Goal: Feedback & Contribution: Contribute content

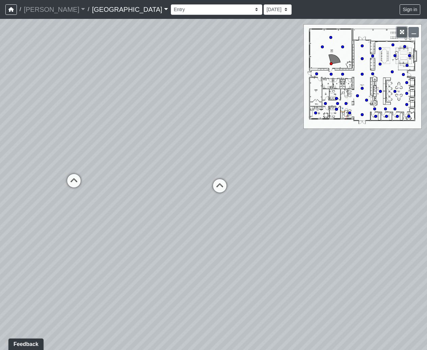
click at [401, 32] on icon "button" at bounding box center [401, 32] width 5 height 5
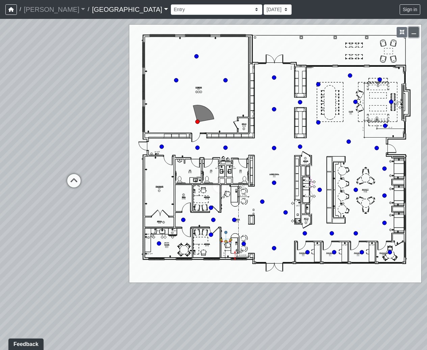
click at [412, 32] on icon "button" at bounding box center [413, 32] width 5 height 5
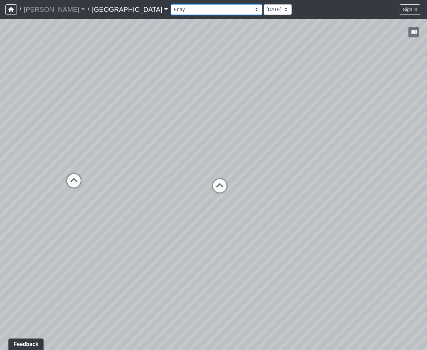
click at [171, 9] on select "Fire Place Fire Place Corner 1 Fire Place Corner 2 Hallway Lounge Mail Box 1 Ma…" at bounding box center [216, 9] width 91 height 10
click at [171, 4] on select "Fire Place Fire Place Corner 1 Fire Place Corner 2 Hallway Lounge Mail Box 1 Ma…" at bounding box center [216, 9] width 91 height 10
select select "j2SiKtH6NPKkBLWnDTsHwY"
drag, startPoint x: 365, startPoint y: 178, endPoint x: 416, endPoint y: 183, distance: 51.1
click at [416, 183] on div "Loading... Cardio Loading... Machines Loading... Weights Loading... Lobby Mail …" at bounding box center [213, 184] width 427 height 331
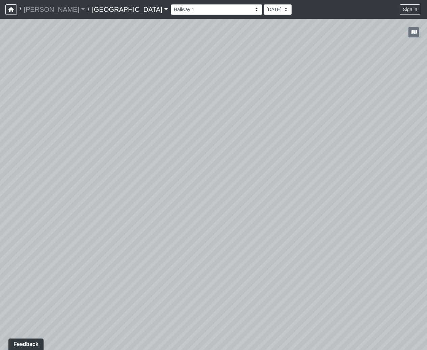
drag, startPoint x: 134, startPoint y: 123, endPoint x: 406, endPoint y: 106, distance: 272.7
click at [406, 106] on div "Loading... Cardio Loading... Machines Loading... Weights Loading... Lobby Mail …" at bounding box center [213, 184] width 427 height 331
drag, startPoint x: 161, startPoint y: 136, endPoint x: 348, endPoint y: 158, distance: 188.1
click at [347, 157] on div "Loading... Cardio Loading... Machines Loading... Weights Loading... Lobby Mail …" at bounding box center [213, 184] width 427 height 331
drag, startPoint x: 240, startPoint y: 139, endPoint x: 241, endPoint y: 165, distance: 25.7
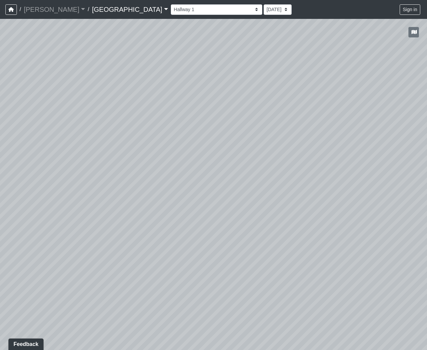
click at [241, 165] on div "Loading... Cardio Loading... Machines Loading... Weights Loading... Lobby Mail …" at bounding box center [213, 184] width 427 height 331
drag, startPoint x: 191, startPoint y: 192, endPoint x: 165, endPoint y: 187, distance: 26.7
drag, startPoint x: 165, startPoint y: 187, endPoint x: 169, endPoint y: 188, distance: 4.1
click at [169, 188] on div "Loading... Cardio Loading... Machines Loading... Weights Loading... Lobby Mail …" at bounding box center [213, 184] width 427 height 331
click at [413, 7] on button "Sign in" at bounding box center [409, 9] width 21 height 10
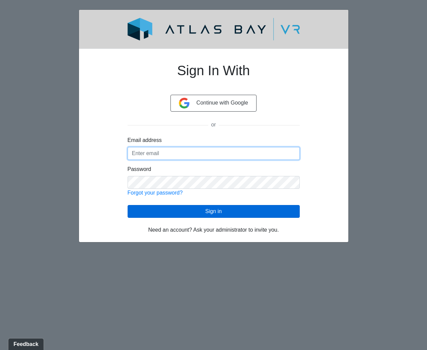
type input "[EMAIL_ADDRESS][DOMAIN_NAME]"
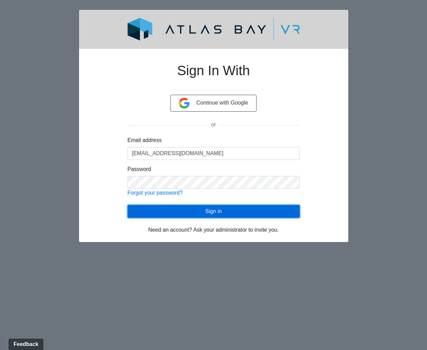
click at [182, 215] on button "Sign in" at bounding box center [213, 211] width 172 height 13
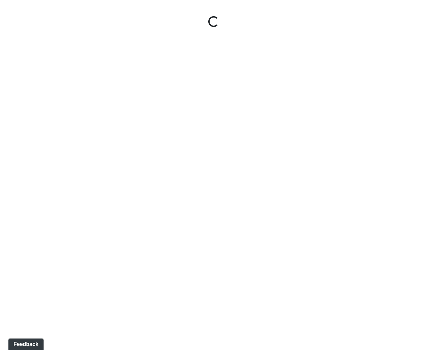
select select "j2SiKtH6NPKkBLWnDTsHwY"
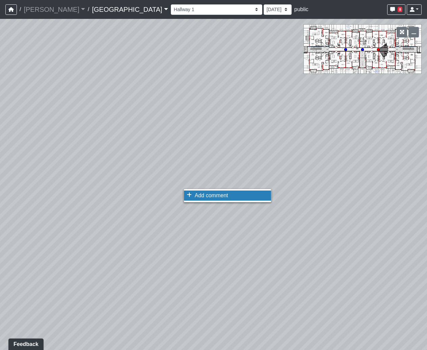
click at [201, 195] on span "Add comment" at bounding box center [211, 196] width 33 height 6
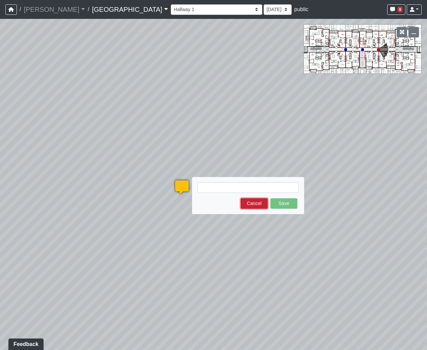
click at [261, 203] on button "Cancel" at bounding box center [253, 203] width 27 height 10
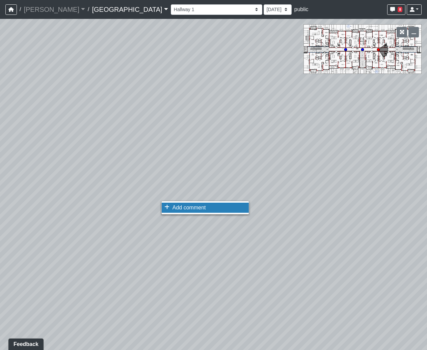
click at [171, 205] on li "Add comment" at bounding box center [205, 208] width 87 height 10
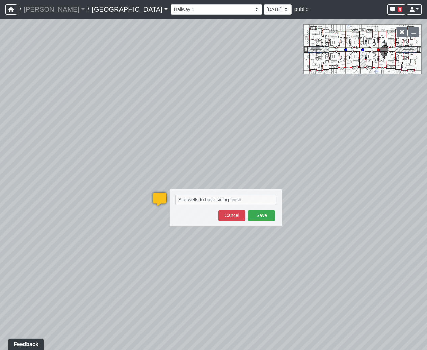
type textarea "Stairwells to have siding finish"
